Goal: Information Seeking & Learning: Check status

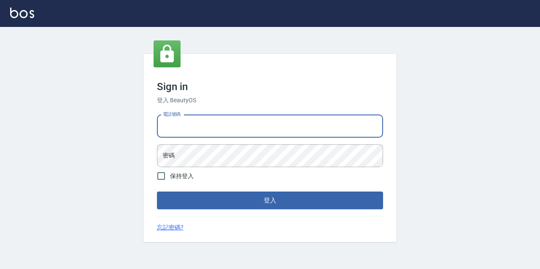
click at [238, 122] on input "電話號碼" at bounding box center [270, 126] width 226 height 23
type input "0967388409"
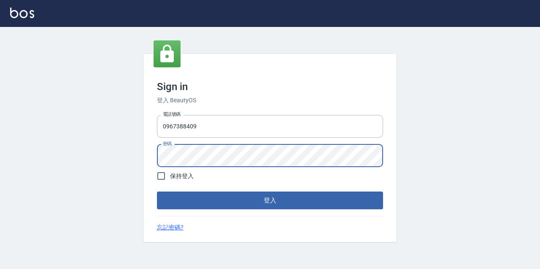
click at [157, 192] on button "登入" at bounding box center [270, 201] width 226 height 18
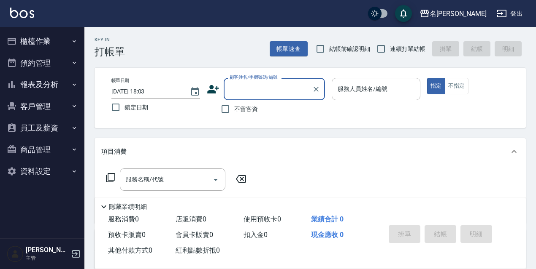
click at [65, 62] on button "預約管理" at bounding box center [42, 63] width 78 height 22
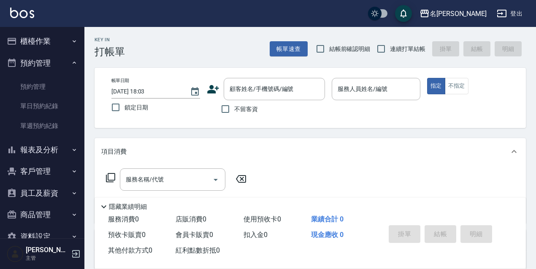
click at [58, 157] on button "報表及分析" at bounding box center [42, 150] width 78 height 22
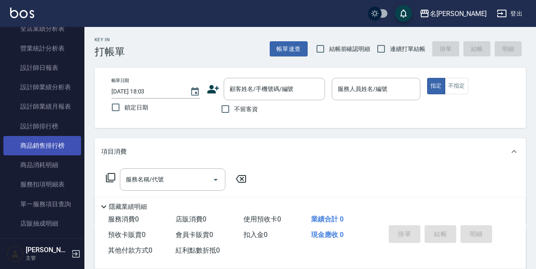
scroll to position [302, 0]
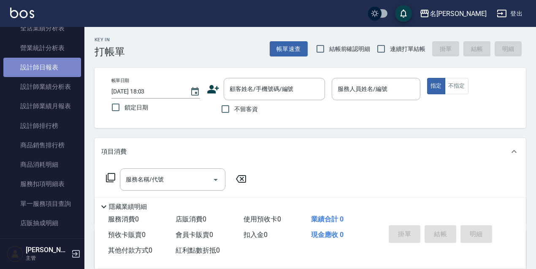
click at [55, 71] on link "設計師日報表" at bounding box center [42, 67] width 78 height 19
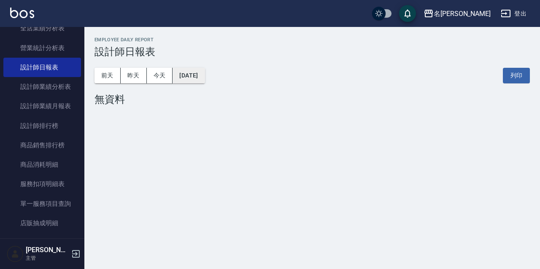
click at [205, 80] on button "[DATE]" at bounding box center [188, 76] width 32 height 16
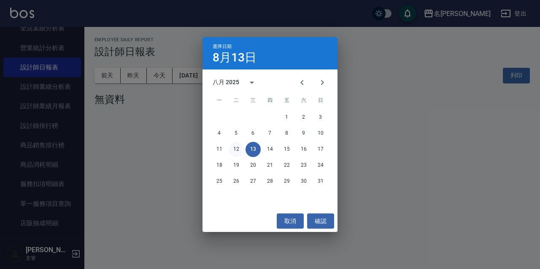
click at [236, 151] on button "12" at bounding box center [236, 149] width 15 height 15
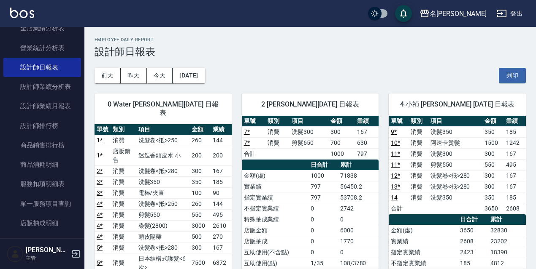
click at [517, 11] on button "登出" at bounding box center [509, 14] width 32 height 16
